Goal: Obtain resource: Download file/media

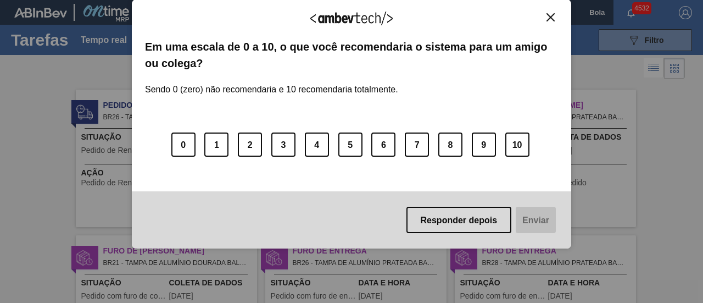
click at [552, 14] on img "Fechar" at bounding box center [550, 17] width 8 height 8
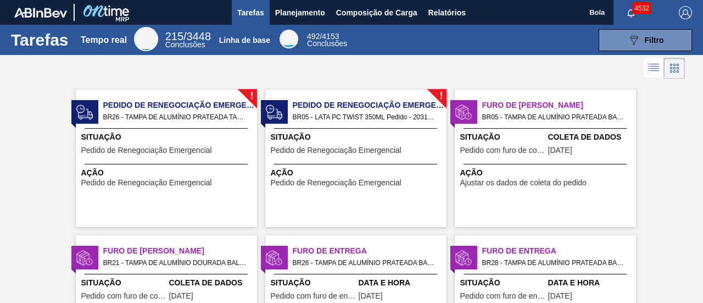
click at [591, 85] on div "Furo de Coleta BR05 - TAMPA DE ALUMÍNIO PRATEADA BALL CDL Pedido - 2000526 Situ…" at bounding box center [540, 154] width 189 height 146
click at [463, 16] on font "Relatórios" at bounding box center [446, 12] width 37 height 9
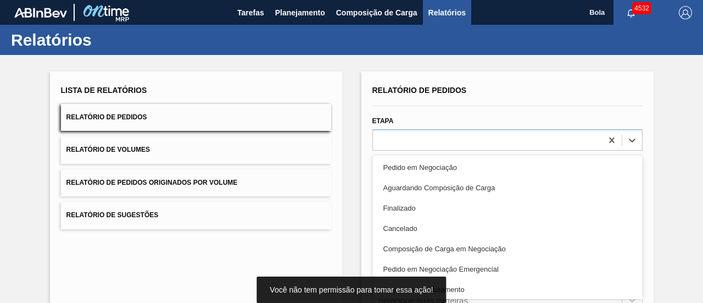
click at [406, 140] on div "option Pedido em Negociação focused, 1 of 20. 20 results available. Use Up and …" at bounding box center [507, 139] width 270 height 21
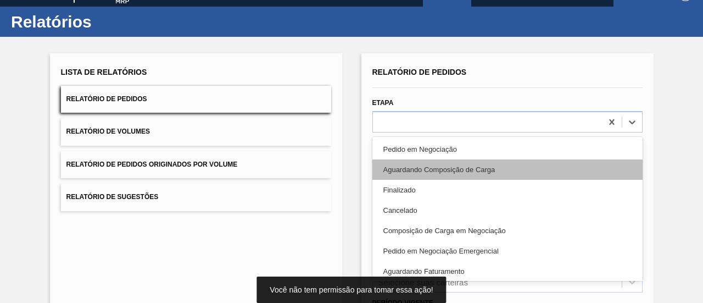
scroll to position [21, 0]
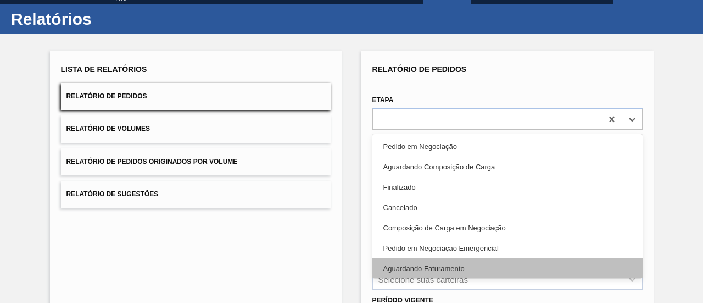
click at [435, 270] on font "Aguardando Faturamento" at bounding box center [423, 268] width 81 height 8
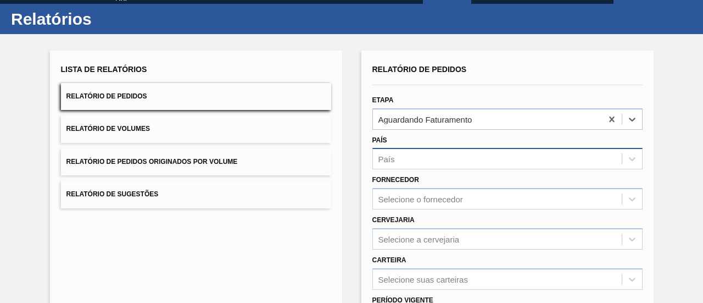
click at [441, 154] on div "País" at bounding box center [497, 159] width 249 height 16
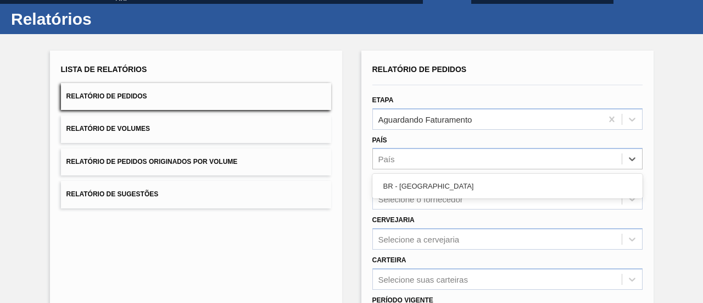
click at [412, 186] on font "BR - [GEOGRAPHIC_DATA]" at bounding box center [428, 186] width 91 height 8
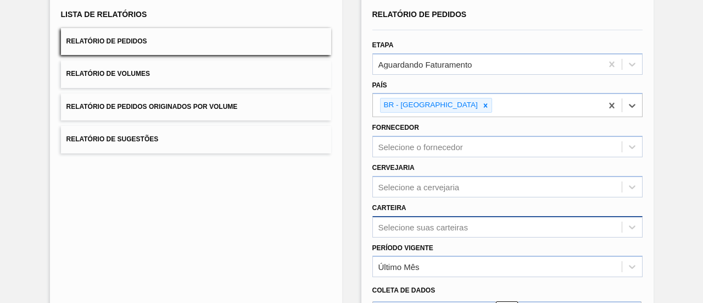
click at [409, 229] on div "Selecione suas carteiras" at bounding box center [507, 226] width 270 height 21
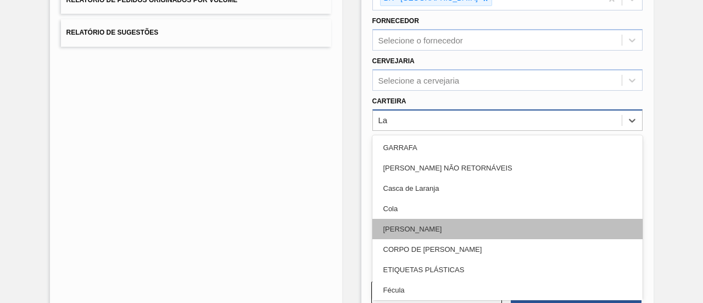
type input "Lat"
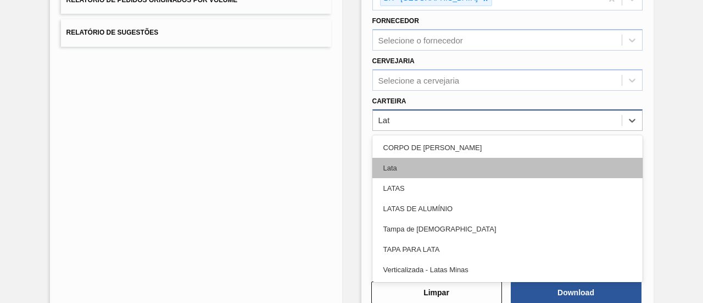
click at [396, 164] on font "Lata" at bounding box center [390, 168] width 14 height 8
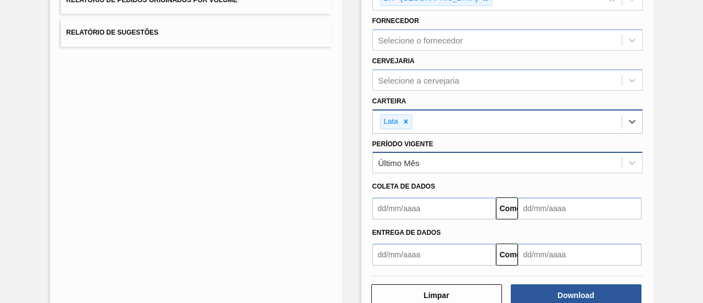
click at [403, 159] on font "Último Mês" at bounding box center [398, 162] width 41 height 9
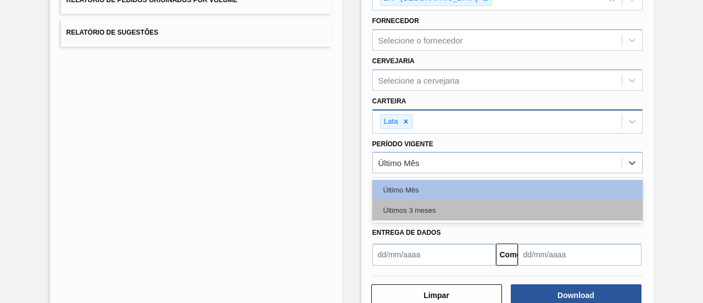
click at [407, 206] on font "Últimos 3 meses" at bounding box center [409, 210] width 53 height 8
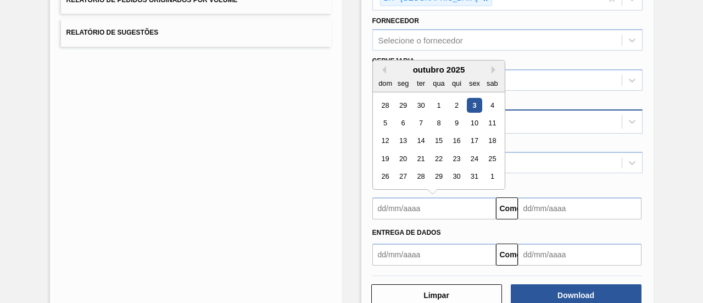
click at [408, 204] on input "text" at bounding box center [434, 208] width 124 height 22
click at [476, 99] on div "3" at bounding box center [474, 105] width 15 height 15
type input "[DATE]"
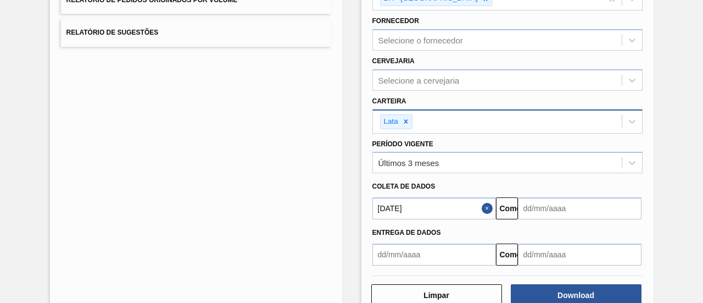
click at [549, 204] on input "text" at bounding box center [580, 208] width 124 height 22
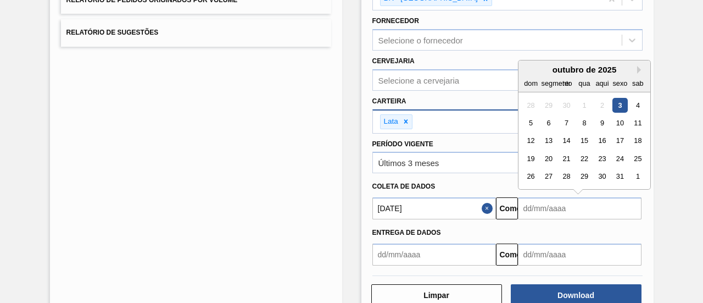
click at [639, 65] on div "outubro de 2025" at bounding box center [584, 69] width 132 height 9
click at [637, 66] on button "Próximo mês" at bounding box center [641, 70] width 8 height 8
click at [545, 119] on div "3" at bounding box center [548, 122] width 15 height 15
type input "[DATE]"
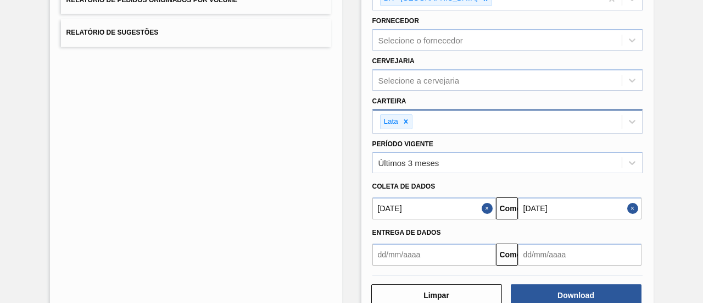
click at [652, 157] on div "Lista de Relatórios Relatório de Pedidos Relatório de Volumes Relatório de Pedi…" at bounding box center [351, 102] width 703 height 459
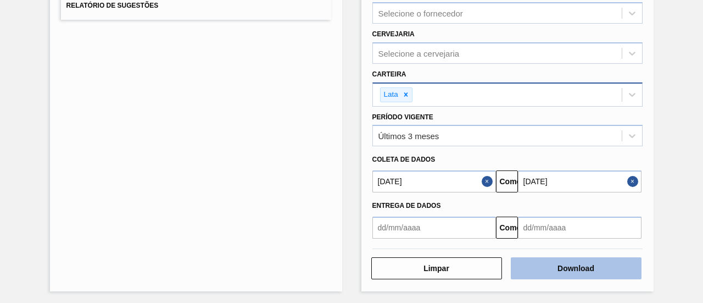
click at [564, 272] on button "Download" at bounding box center [576, 268] width 131 height 22
